Goal: Submit feedback/report problem: Submit feedback/report problem

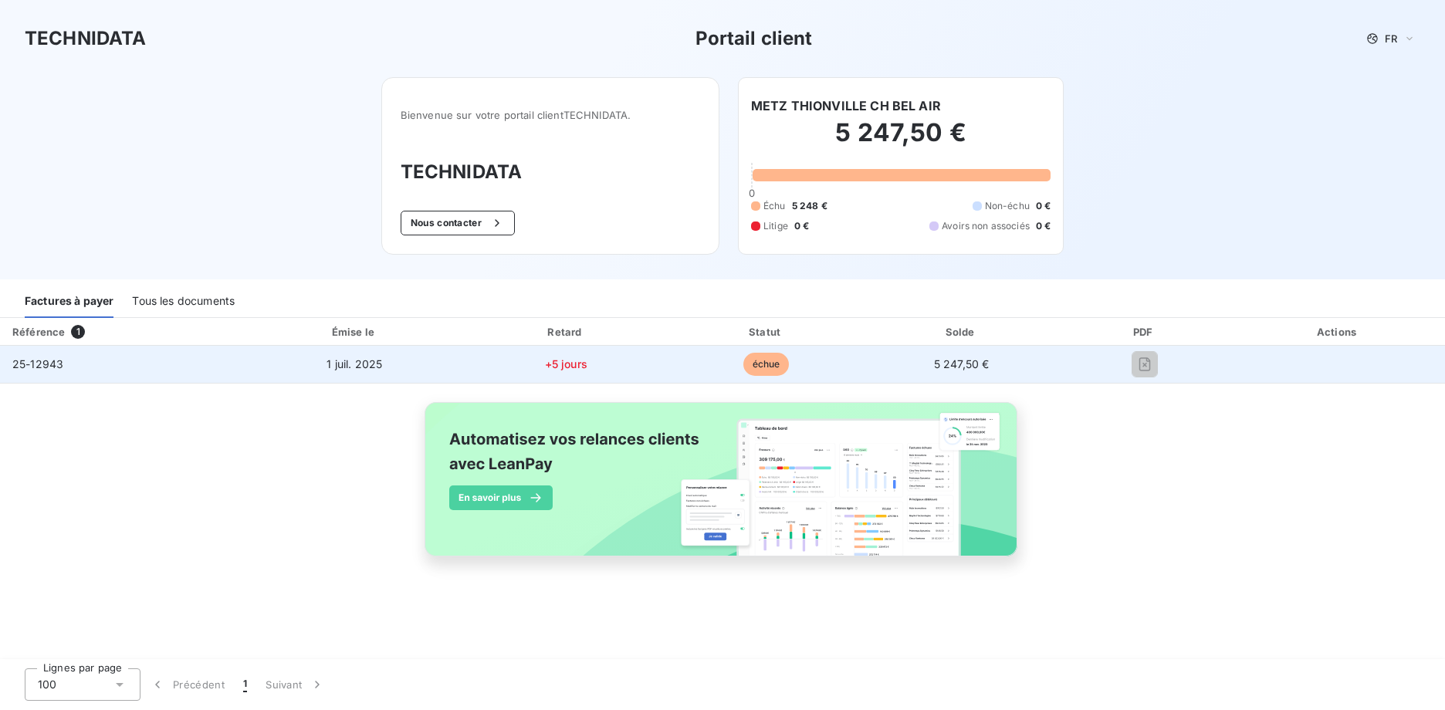
click at [70, 357] on td "25-12943" at bounding box center [122, 364] width 245 height 37
click at [66, 364] on td "25-12943" at bounding box center [122, 364] width 245 height 37
drag, startPoint x: 66, startPoint y: 364, endPoint x: 464, endPoint y: 372, distance: 397.6
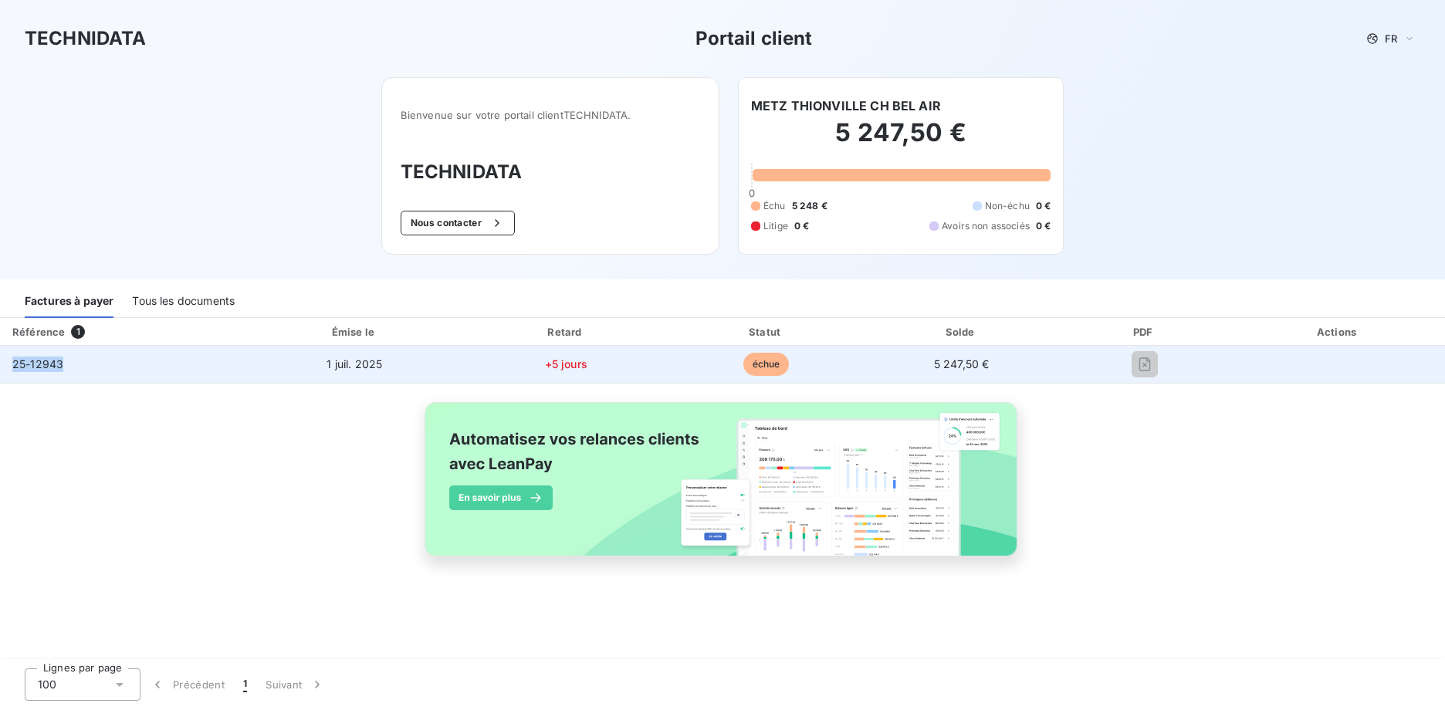
click at [293, 364] on td "1 juil. 2025" at bounding box center [355, 364] width 221 height 37
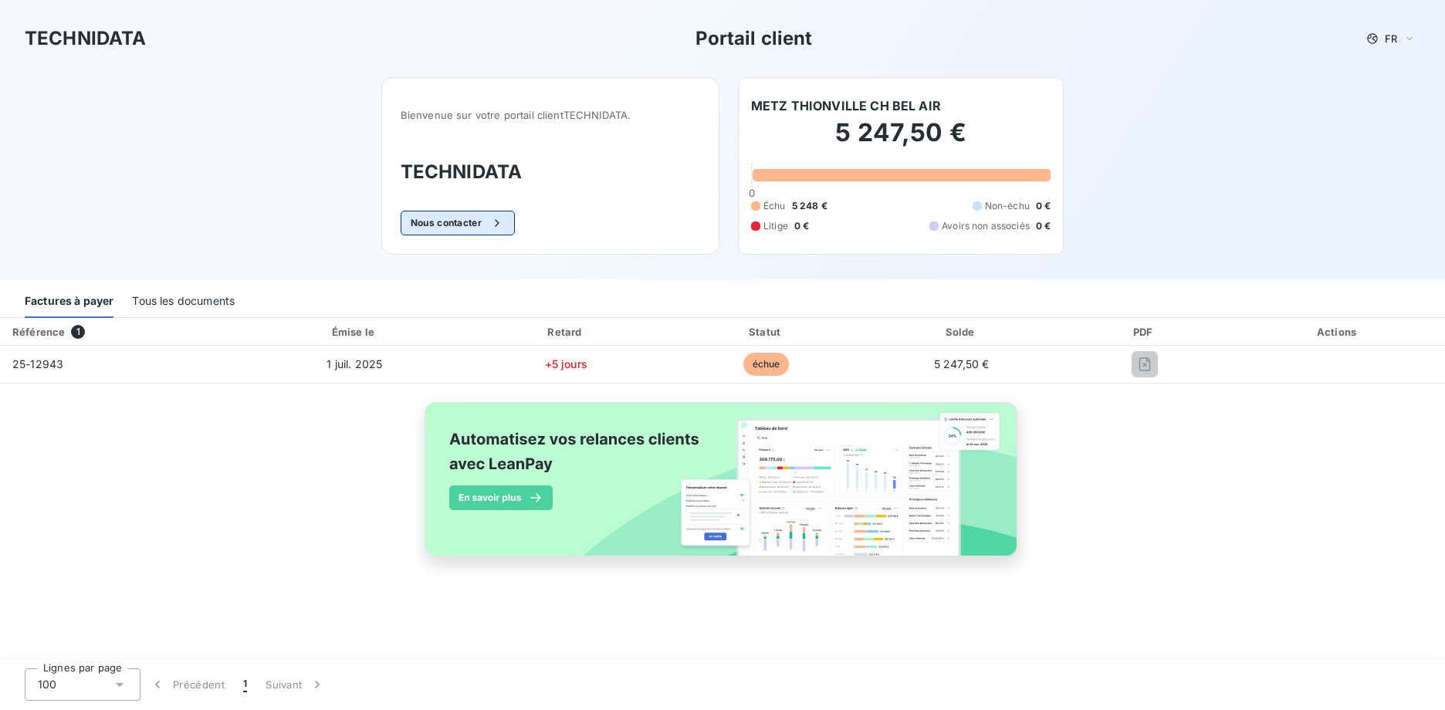
click at [478, 225] on button "Nous contacter" at bounding box center [458, 223] width 114 height 25
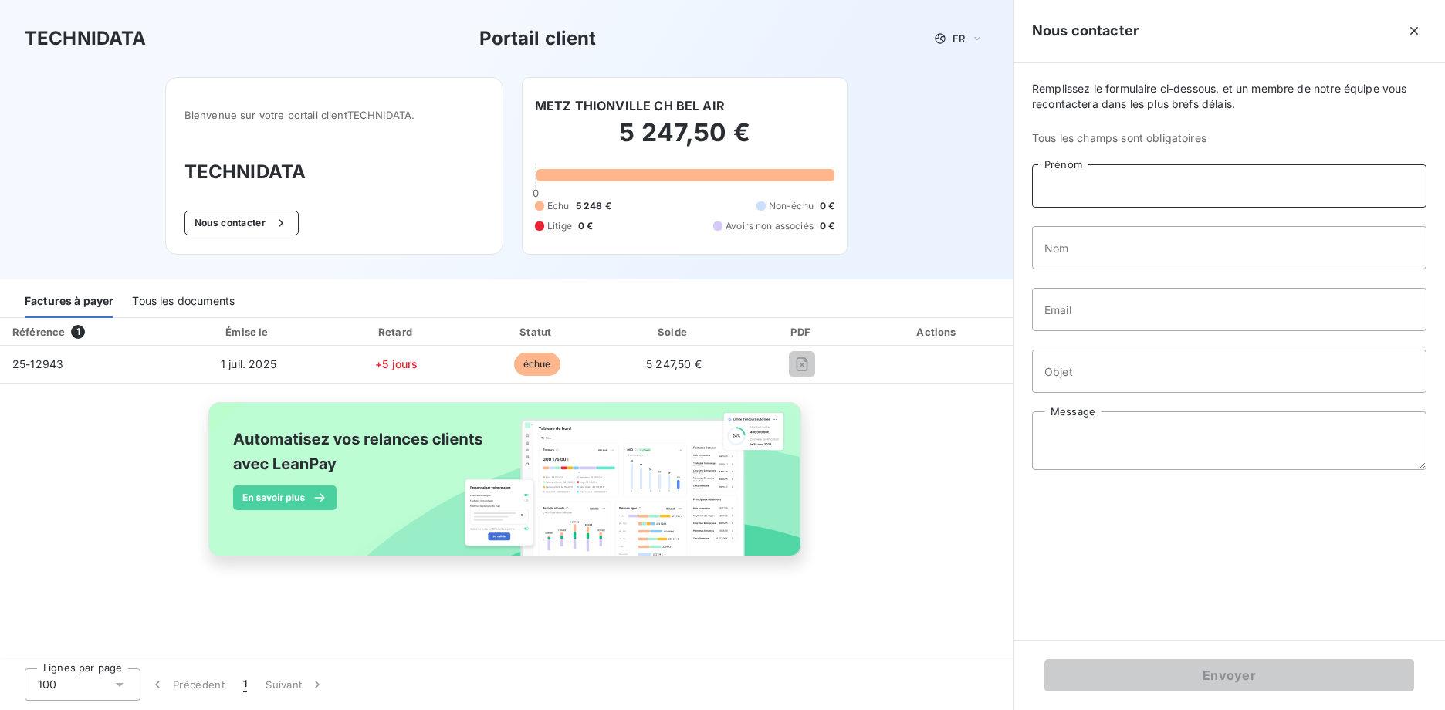
click at [1122, 184] on input "Prénom" at bounding box center [1229, 185] width 394 height 43
type input "[PERSON_NAME]"
click at [1121, 258] on input "Nom" at bounding box center [1229, 247] width 394 height 43
type input "Audouy"
click at [1182, 310] on input "Email" at bounding box center [1229, 309] width 394 height 43
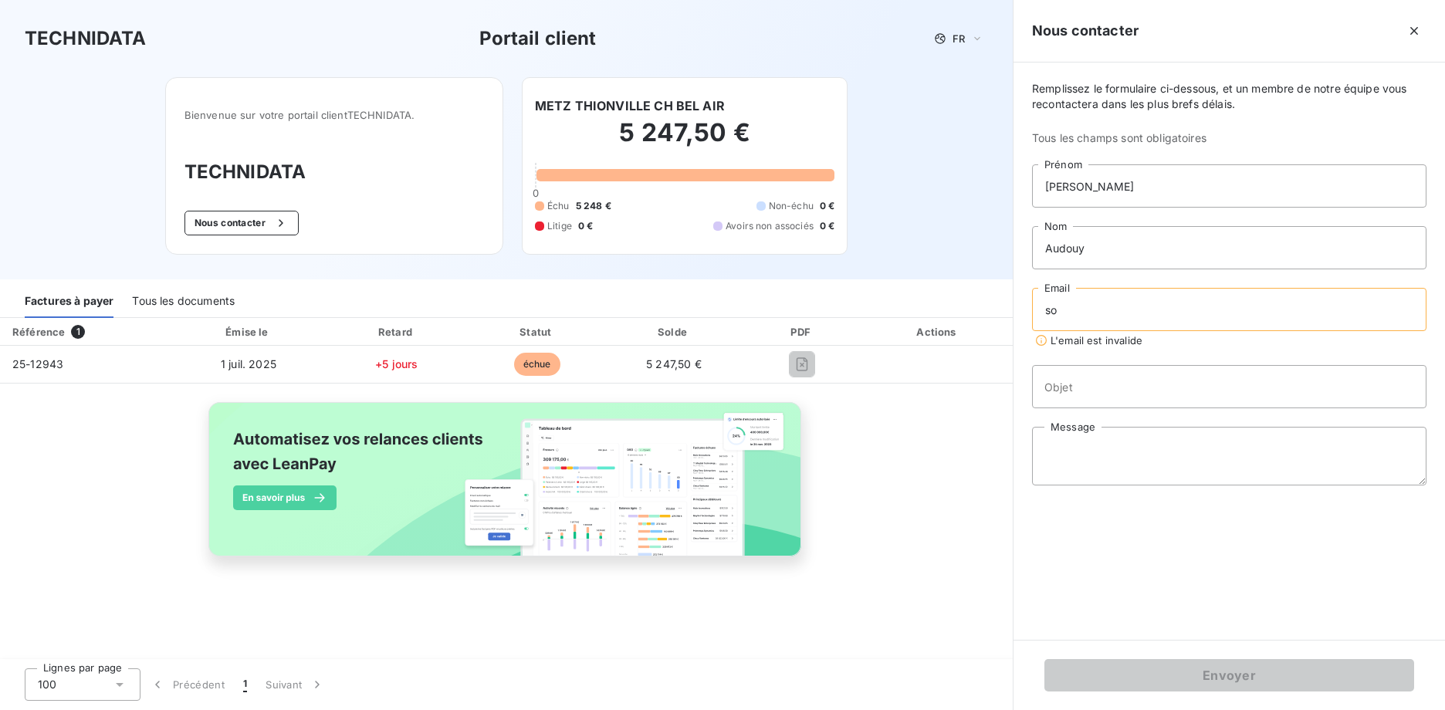
type input "s"
type input "a"
type input "[EMAIL_ADDRESS][DOMAIN_NAME]"
click at [1140, 394] on div "Remplissez le formulaire ci-dessous, et un membre de notre équipe vous recontac…" at bounding box center [1228, 351] width 431 height 577
click at [1145, 380] on input "Objet" at bounding box center [1229, 371] width 394 height 43
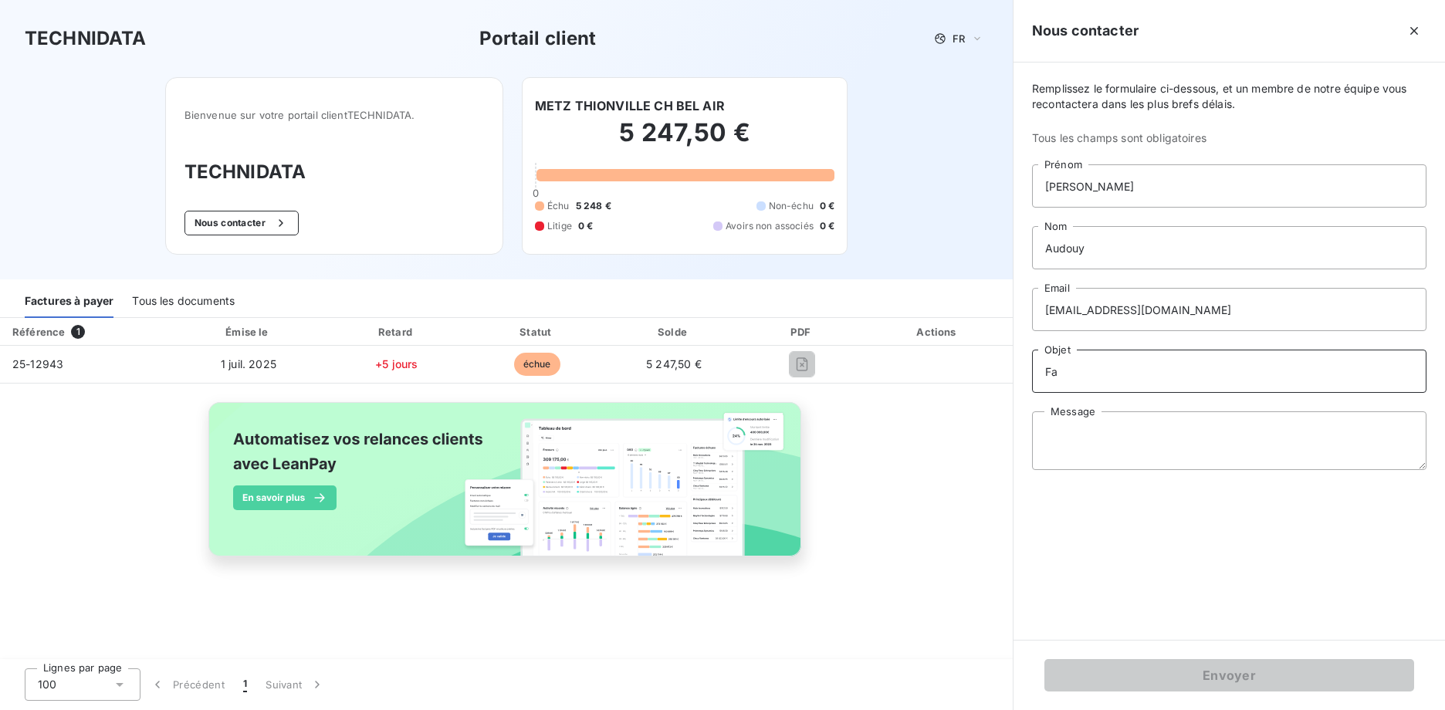
type input "F"
type input "Demande facture"
click at [1156, 431] on textarea "Message" at bounding box center [1229, 440] width 394 height 59
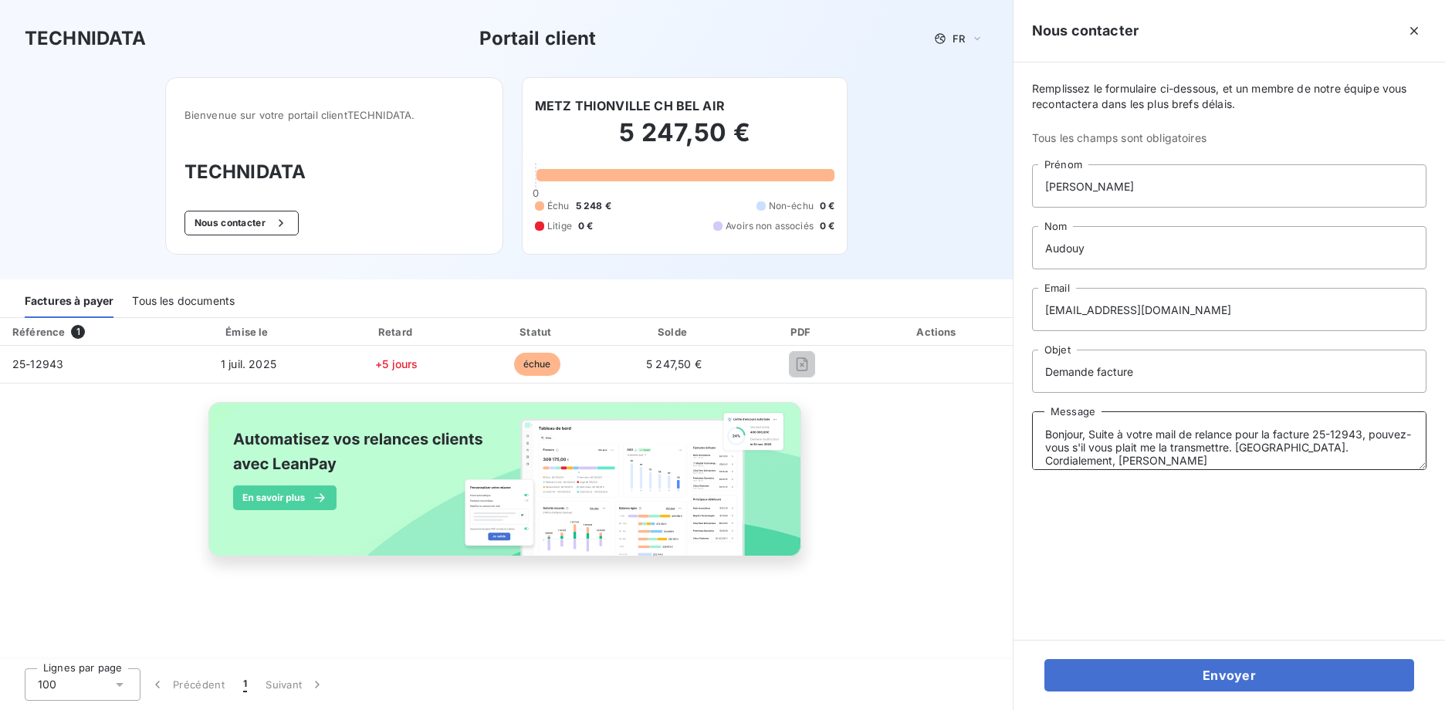
click at [1375, 435] on textarea "Bonjour, Suite à votre mail de relance pour la facture 25-12943, pouvez-vous s'…" at bounding box center [1229, 440] width 394 height 59
click at [1362, 435] on textarea "Bonjour, Suite à votre mail de relance pour la facture 25-12943, pouvez-vous s'…" at bounding box center [1229, 440] width 394 height 59
click at [1091, 438] on textarea "Bonjour, Suite à votre mail de relance pour la facture 25-12943 - 5 247.50 €, p…" at bounding box center [1229, 440] width 394 height 59
click at [1278, 462] on textarea "Bonjour, Suite à votre mail de relance pour la facture 25-12943 - 5 247.50 €, p…" at bounding box center [1229, 440] width 394 height 59
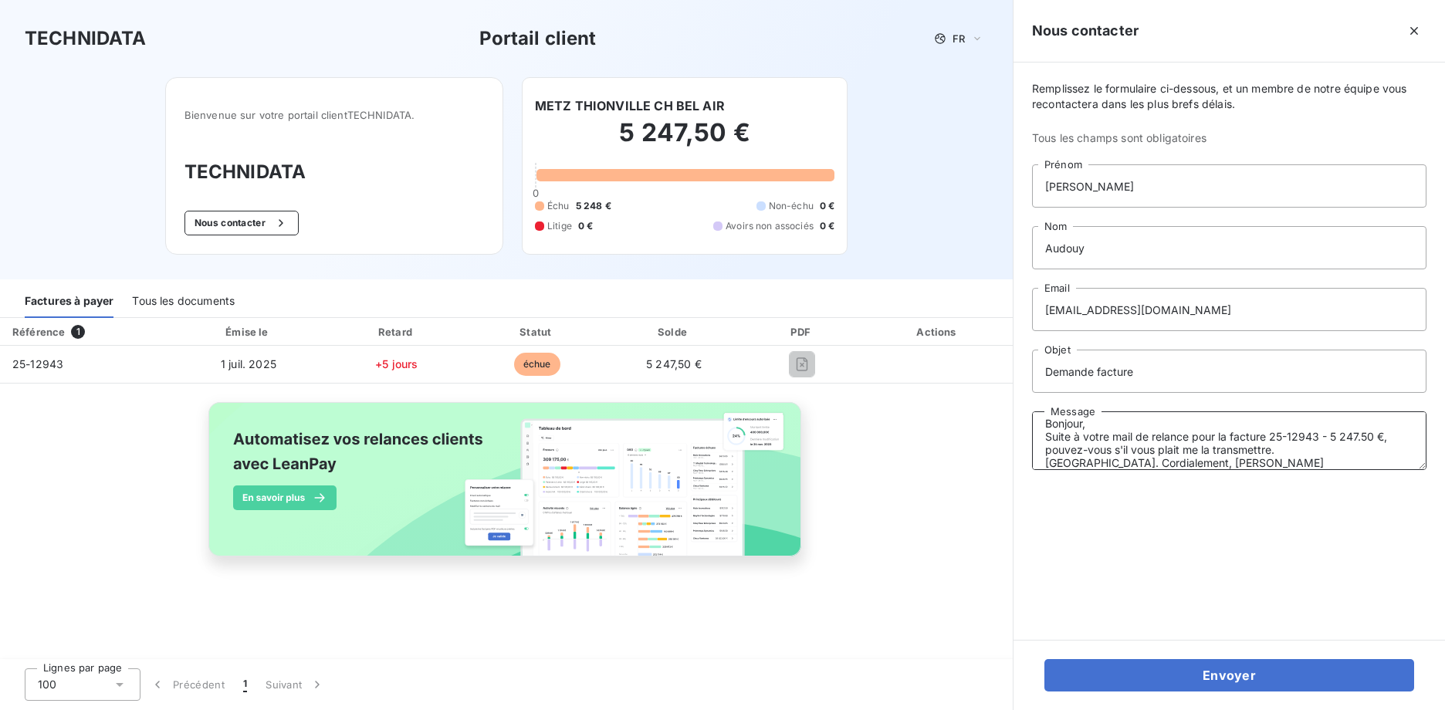
click at [1074, 467] on textarea "Bonjour, Suite à votre mail de relance pour la facture 25-12943 - 5 247.50 €, p…" at bounding box center [1229, 440] width 394 height 59
click at [1081, 466] on textarea "Bonjour, Suite à votre mail de relance pour la facture 25-12943 - 5 247.50 €, p…" at bounding box center [1229, 440] width 394 height 59
click at [1121, 462] on textarea "Bonjour, Suite à votre mail de relance pour la facture 25-12943 - 5 247.50 €, p…" at bounding box center [1229, 440] width 394 height 59
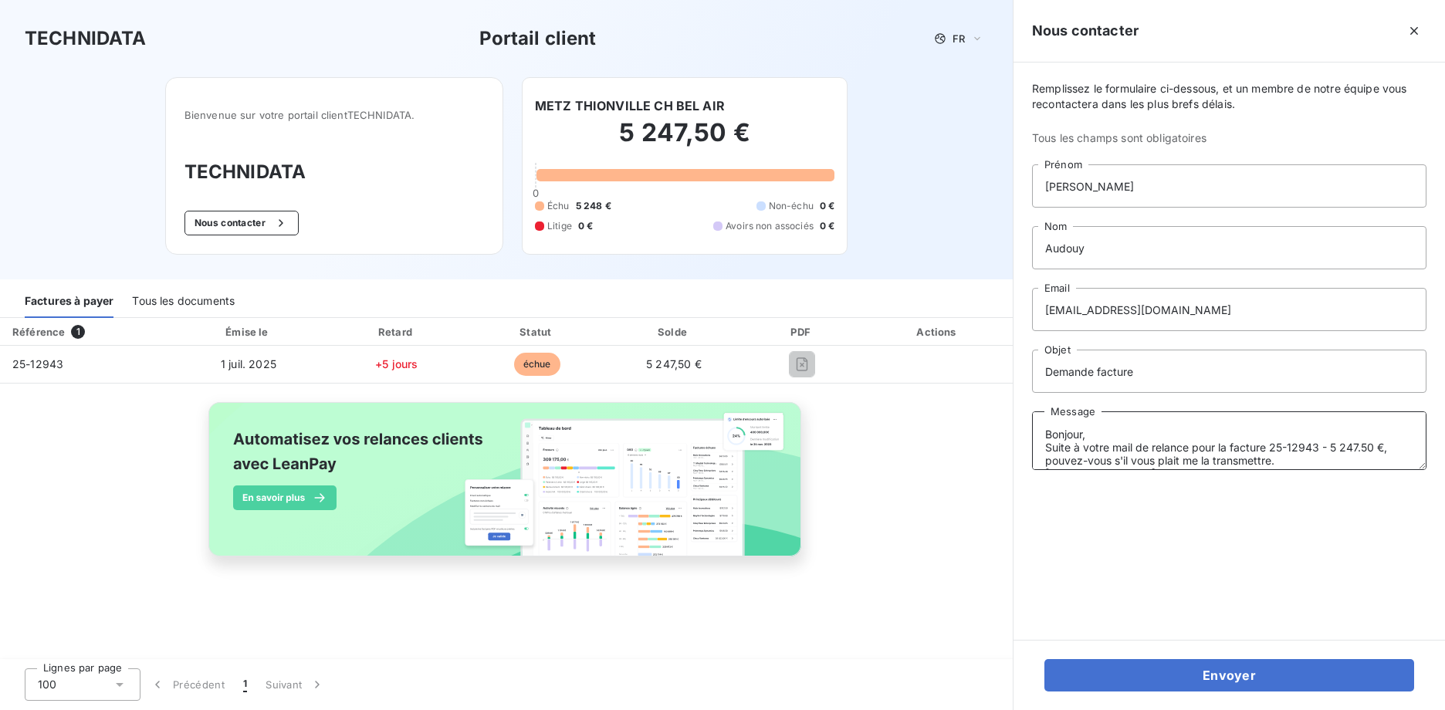
click at [1264, 443] on textarea "Bonjour, Suite à votre mail de relance pour la facture 25-12943 - 5 247.50 €, p…" at bounding box center [1229, 440] width 394 height 59
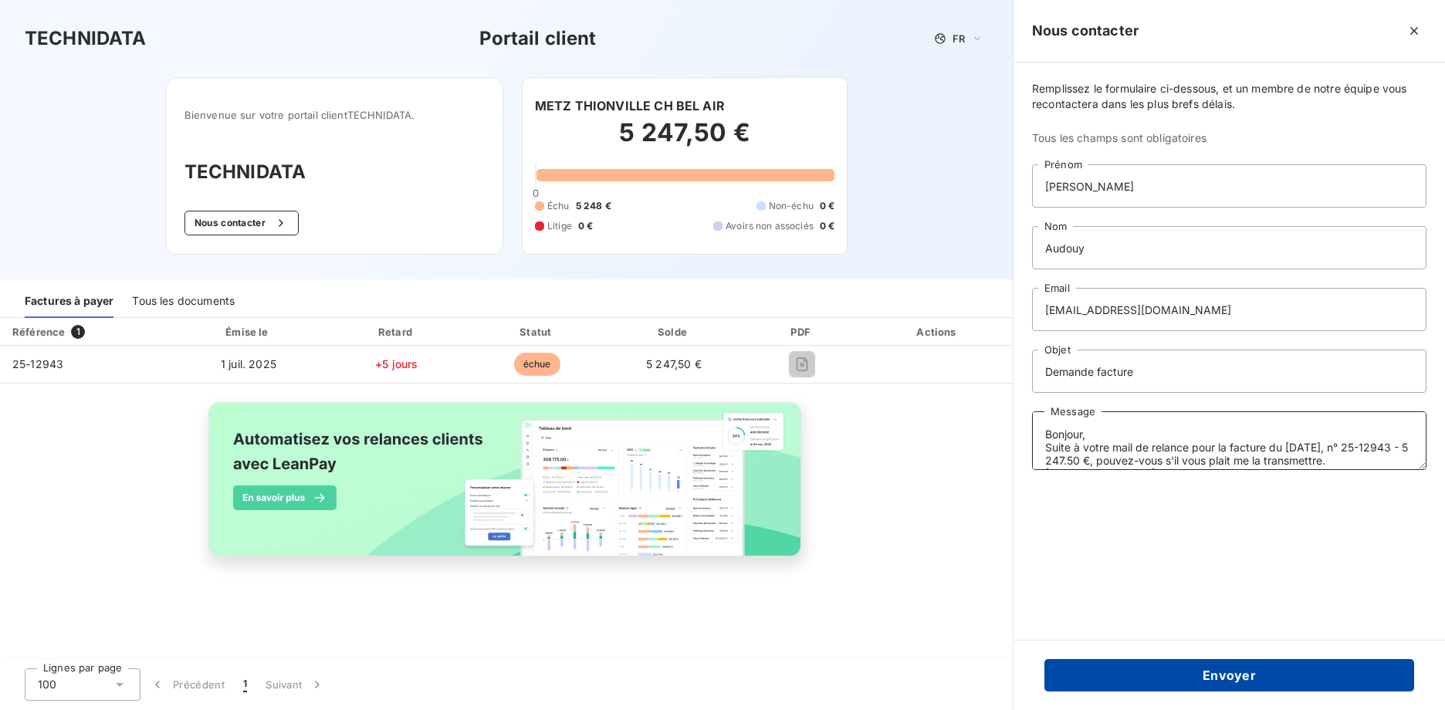
type textarea "Bonjour, Suite à votre mail de relance pour la facture du [DATE], n° 25-12943 -…"
click at [1142, 669] on button "Envoyer" at bounding box center [1229, 675] width 370 height 32
